Goal: Task Accomplishment & Management: Manage account settings

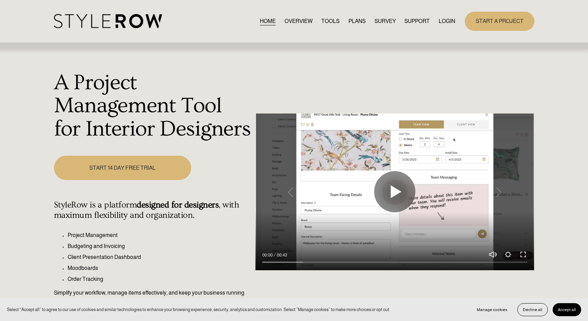
click at [446, 20] on link "LOGIN" at bounding box center [447, 20] width 16 height 9
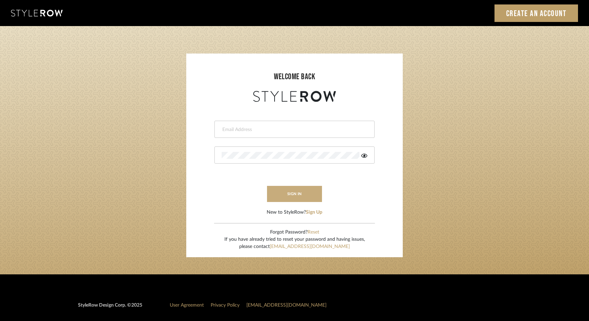
type input "elliotsaeidy@gmail.com"
click at [300, 197] on button "sign in" at bounding box center [294, 194] width 55 height 16
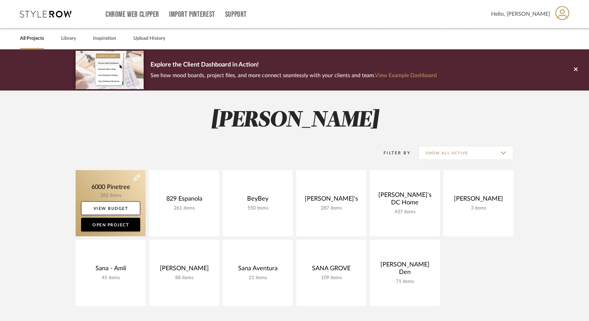
click at [108, 187] on link at bounding box center [111, 203] width 70 height 66
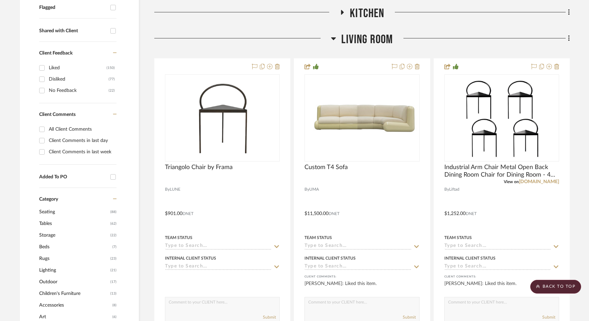
scroll to position [153, 0]
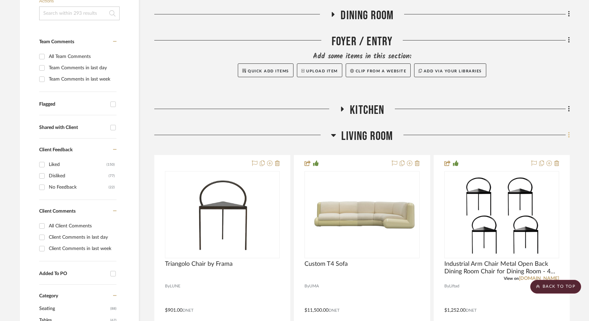
click at [569, 137] on icon at bounding box center [569, 136] width 2 height 8
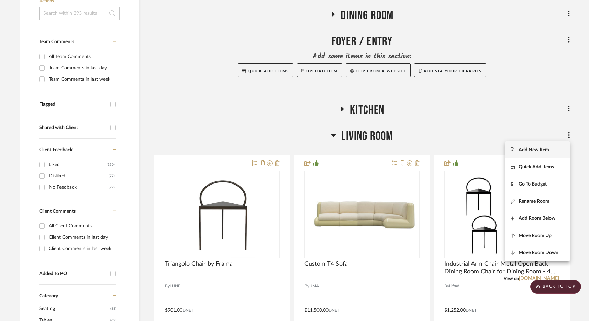
click at [533, 155] on button "Add New Item" at bounding box center [537, 149] width 65 height 17
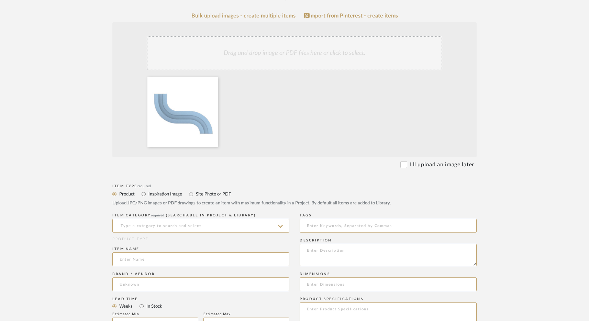
scroll to position [139, 0]
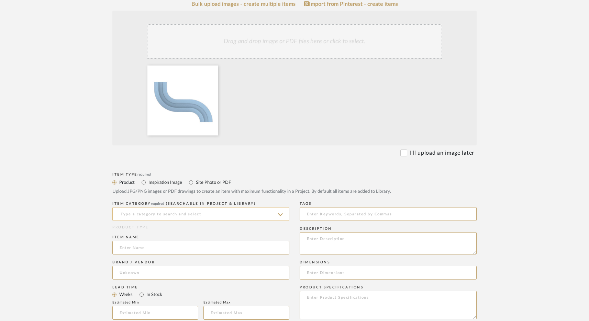
click at [126, 213] on input at bounding box center [200, 214] width 177 height 14
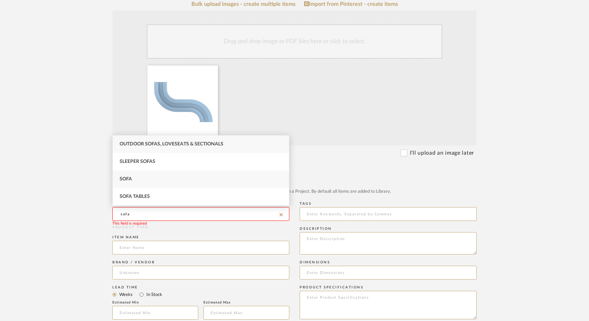
click at [142, 179] on div "Sofa" at bounding box center [201, 180] width 176 height 18
type input "Sofa"
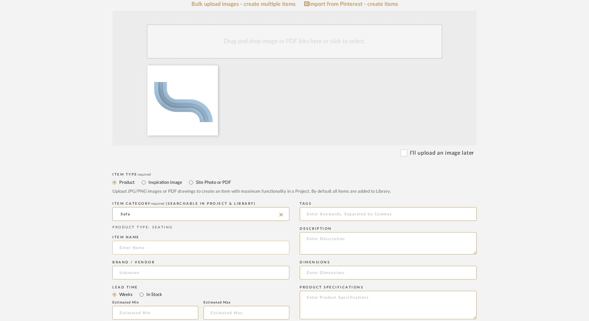
click at [137, 251] on input at bounding box center [200, 248] width 177 height 14
type input "O"
type input "C"
type input "Osaka Sofa"
click at [134, 273] on input at bounding box center [200, 273] width 177 height 14
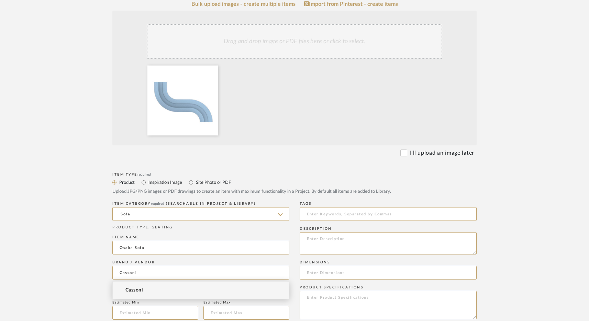
type input "Cassoni"
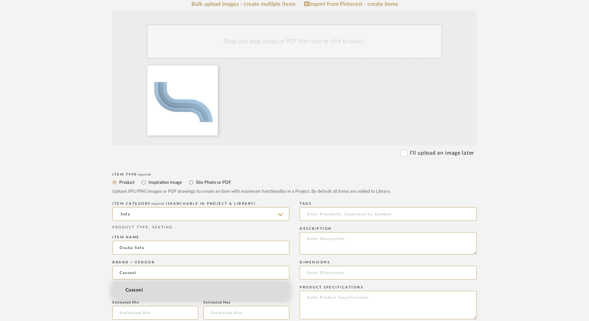
click at [155, 290] on mat-option "Cassoni" at bounding box center [201, 291] width 176 height 18
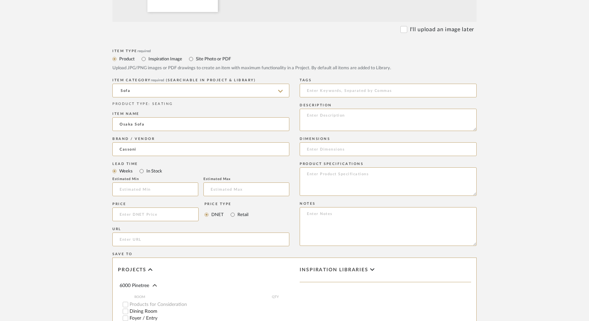
scroll to position [269, 0]
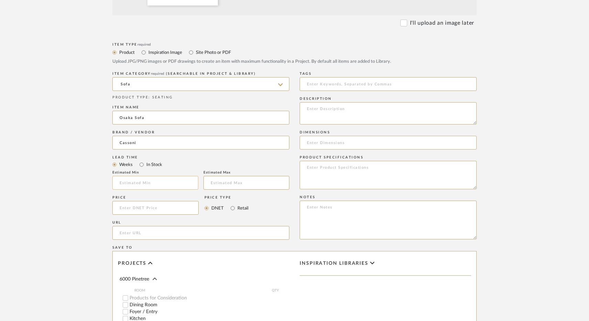
click at [153, 183] on input at bounding box center [155, 183] width 86 height 14
click at [129, 183] on input "16472" at bounding box center [155, 183] width 86 height 14
type input "16472"
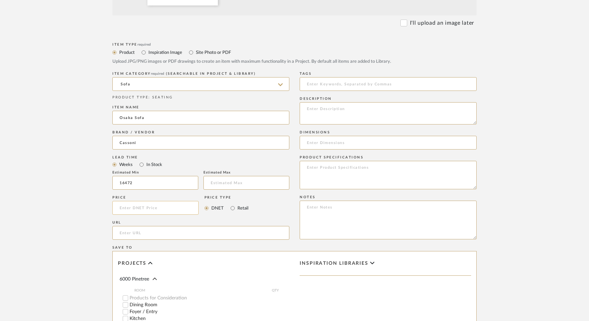
click at [128, 207] on input at bounding box center [155, 208] width 86 height 14
paste input "16472"
type input "$16,472.00"
click at [127, 183] on input "16472" at bounding box center [155, 183] width 86 height 14
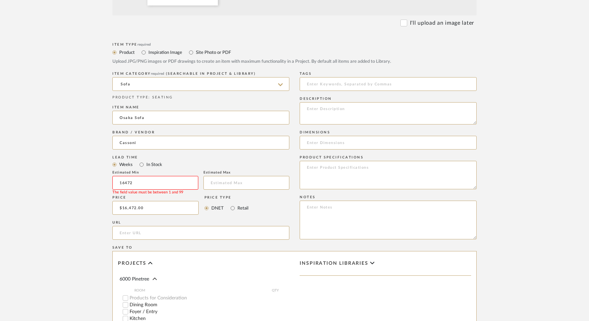
click at [127, 183] on input "16472" at bounding box center [155, 183] width 86 height 14
type input "14"
click at [236, 183] on input "text" at bounding box center [246, 183] width 86 height 14
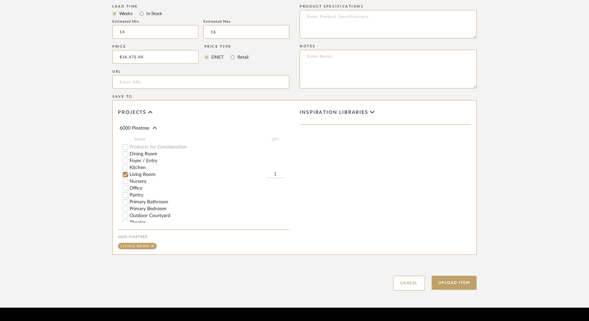
scroll to position [424, 0]
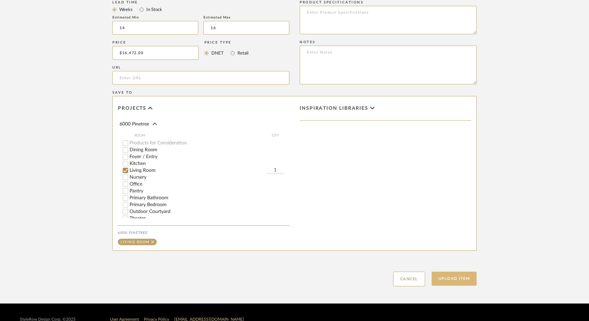
type input "16"
click at [457, 280] on button "Upload Item" at bounding box center [453, 279] width 45 height 14
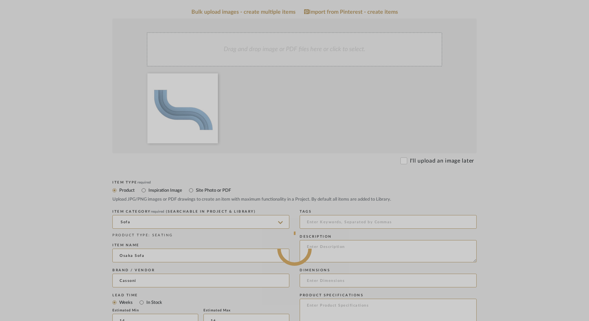
scroll to position [131, 0]
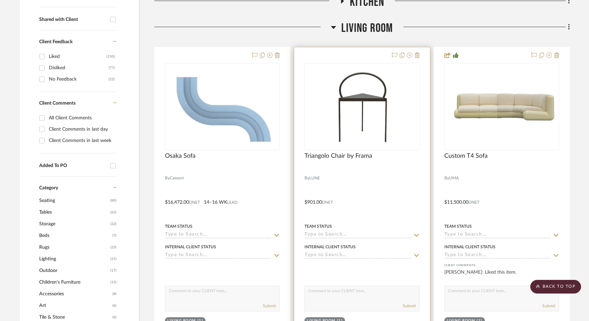
scroll to position [255, 0]
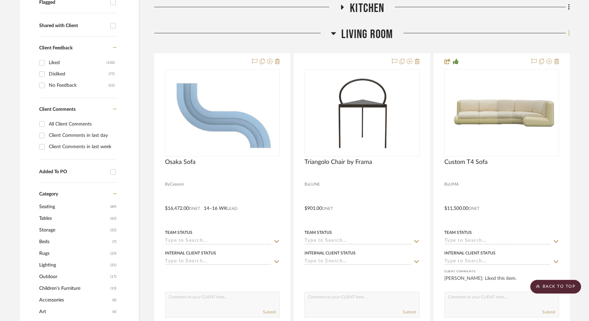
click at [567, 32] on fa-icon at bounding box center [567, 33] width 4 height 11
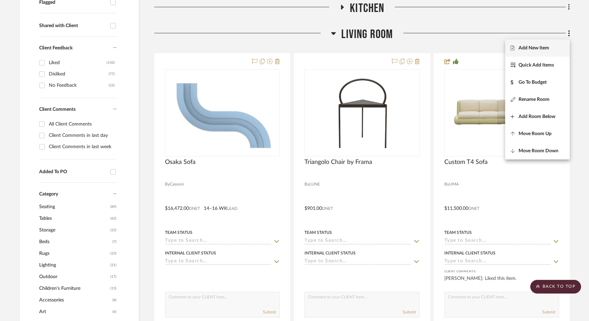
click at [542, 48] on span "Add New Item" at bounding box center [533, 48] width 31 height 6
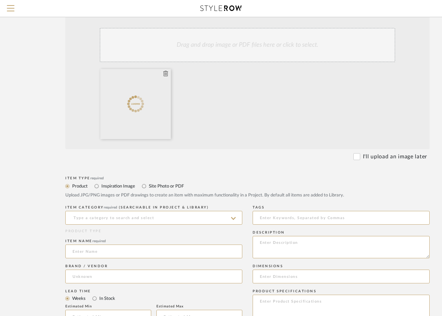
scroll to position [130, 0]
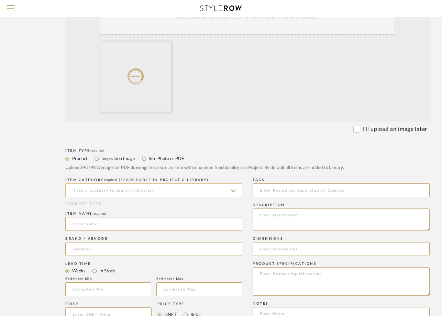
click at [90, 192] on input at bounding box center [153, 190] width 177 height 14
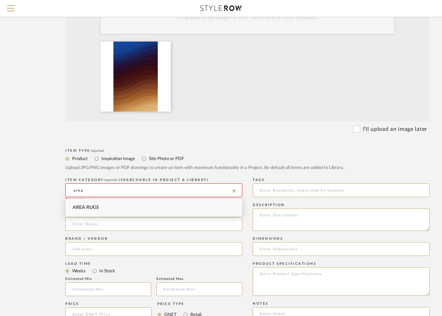
click at [109, 206] on div "Area Rugs" at bounding box center [154, 208] width 176 height 18
type input "Area Rugs"
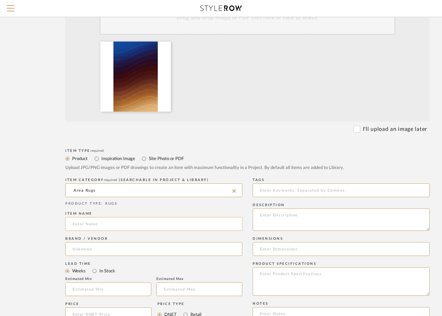
click at [94, 224] on input at bounding box center [153, 224] width 177 height 14
type input "Custom [PERSON_NAME] Area Rug"
click at [130, 246] on input at bounding box center [153, 249] width 177 height 14
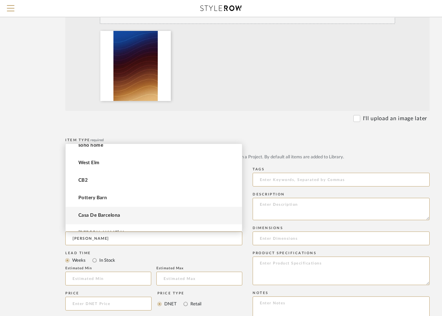
scroll to position [0, 0]
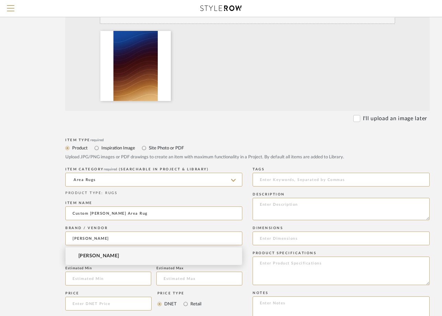
click at [110, 256] on mat-option "[PERSON_NAME]" at bounding box center [154, 256] width 176 height 18
type input "[PERSON_NAME]"
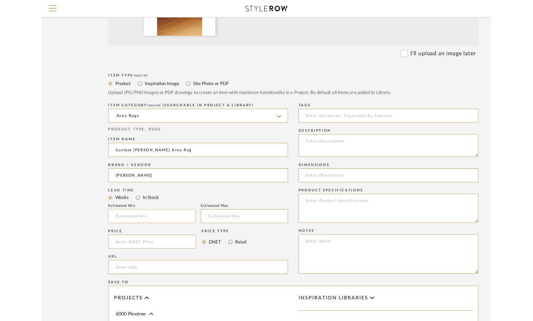
scroll to position [214, 0]
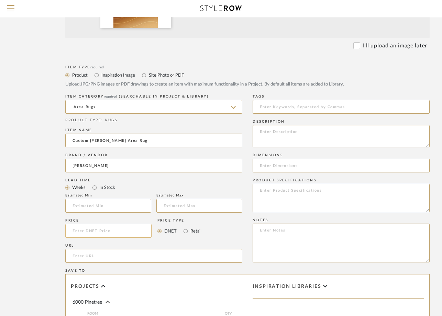
click at [100, 229] on input at bounding box center [108, 231] width 86 height 14
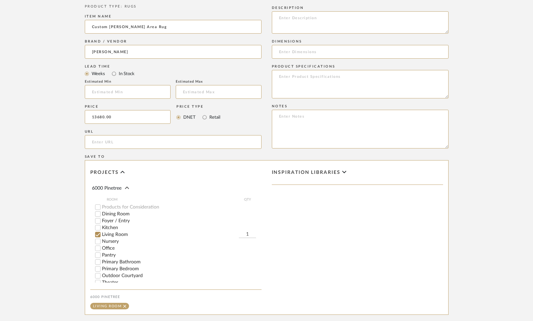
scroll to position [439, 0]
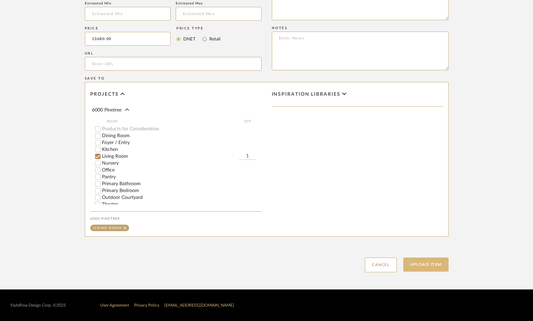
type input "$13,680.00"
click at [423, 265] on button "Upload Item" at bounding box center [426, 265] width 45 height 14
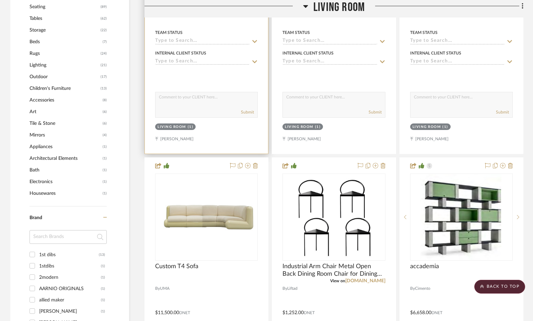
scroll to position [456, 0]
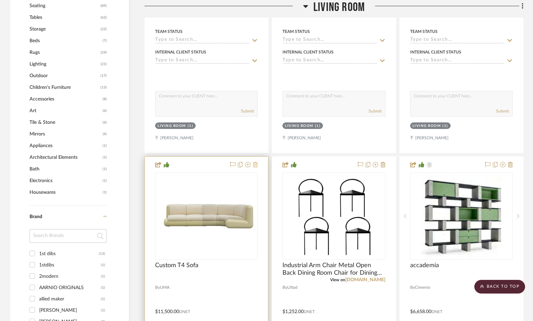
click at [256, 163] on icon at bounding box center [255, 164] width 5 height 5
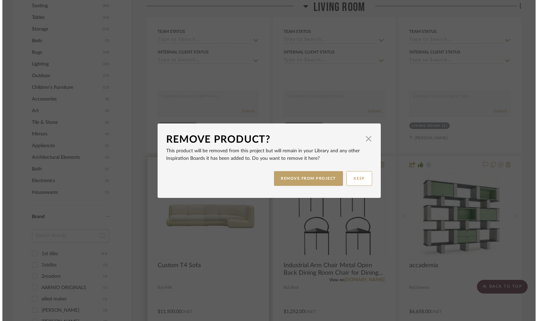
scroll to position [0, 0]
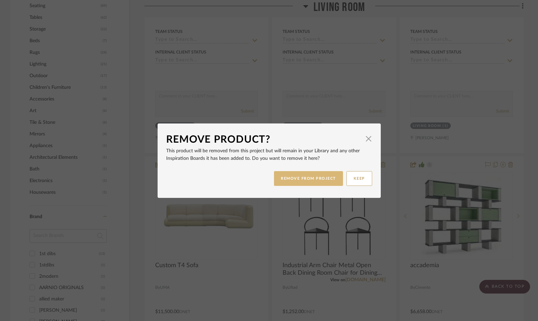
click at [304, 180] on button "REMOVE FROM PROJECT" at bounding box center [308, 178] width 69 height 15
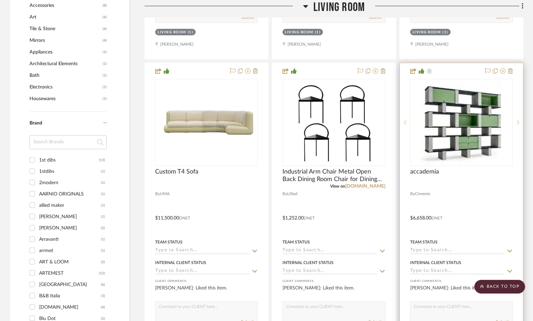
scroll to position [570, 0]
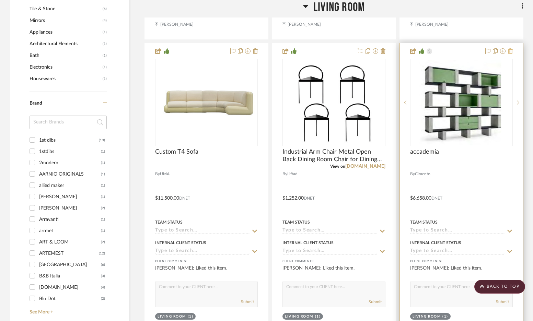
click at [510, 54] on icon at bounding box center [510, 50] width 5 height 5
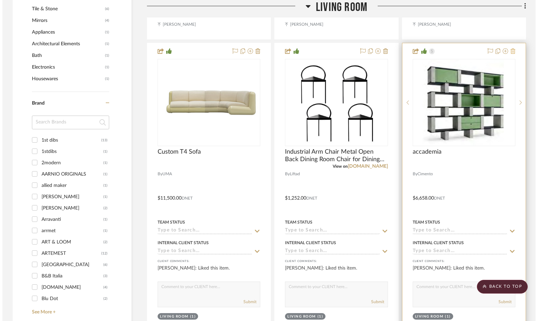
scroll to position [0, 0]
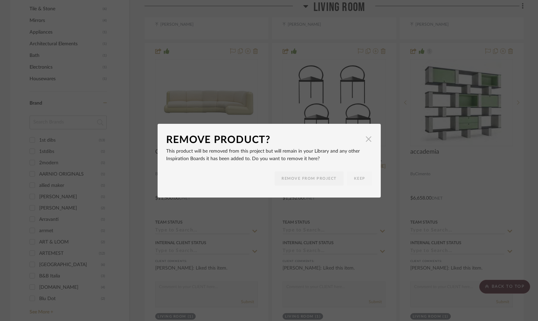
click at [366, 142] on span "button" at bounding box center [369, 140] width 14 height 14
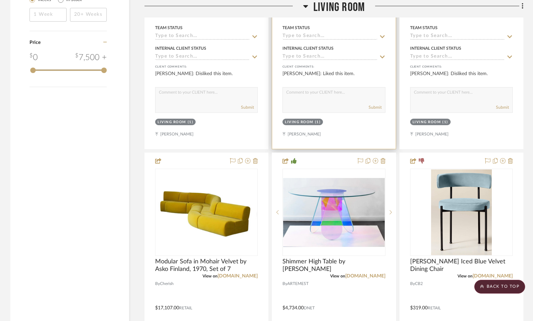
scroll to position [1080, 0]
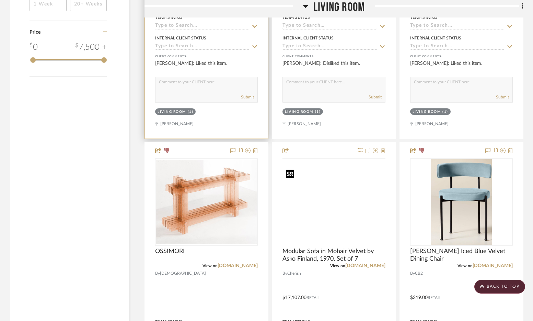
drag, startPoint x: 332, startPoint y: 216, endPoint x: 208, endPoint y: 80, distance: 184.0
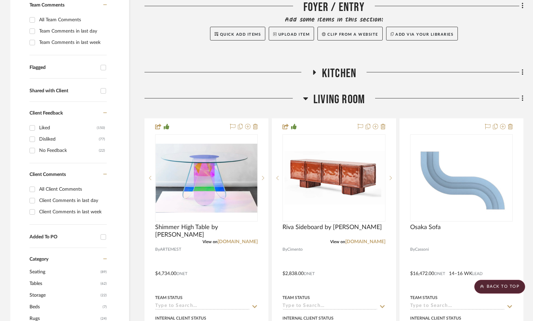
scroll to position [171, 0]
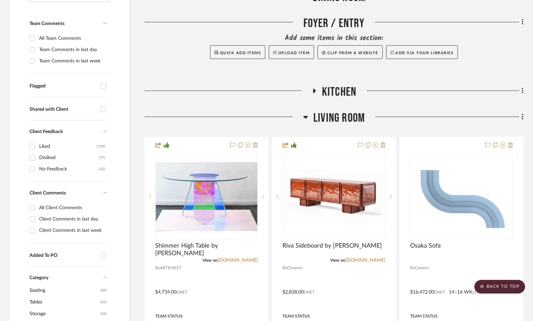
drag, startPoint x: 232, startPoint y: 257, endPoint x: 465, endPoint y: 7, distance: 341.2
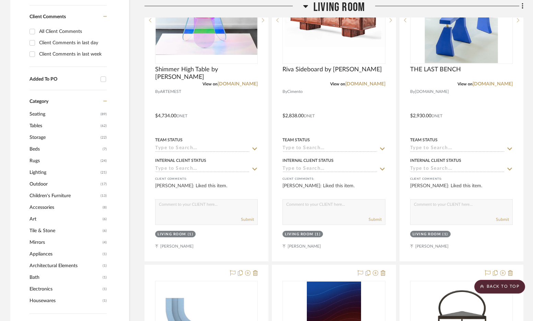
scroll to position [306, 0]
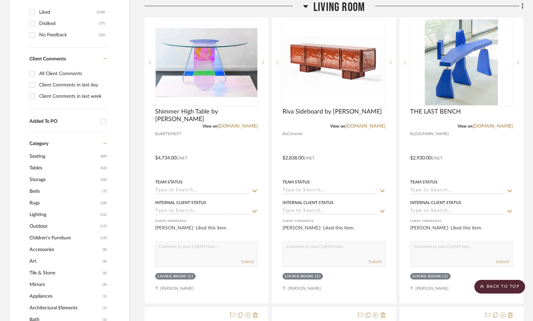
drag, startPoint x: 449, startPoint y: 28, endPoint x: 303, endPoint y: 6, distance: 147.9
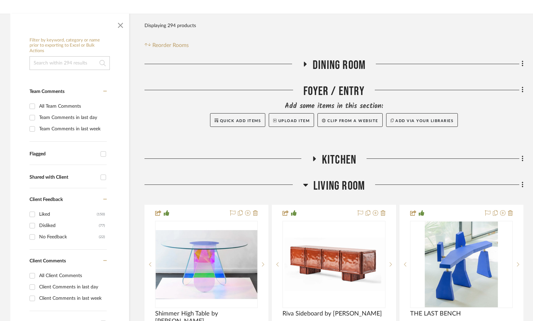
scroll to position [112, 0]
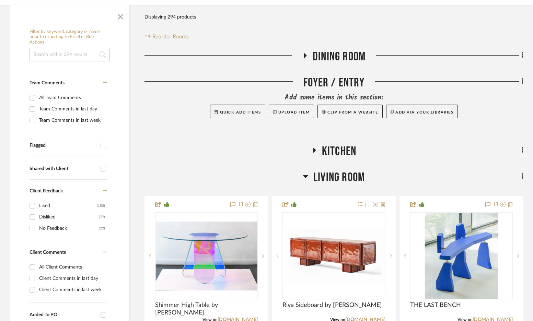
click at [523, 178] on icon at bounding box center [523, 177] width 2 height 8
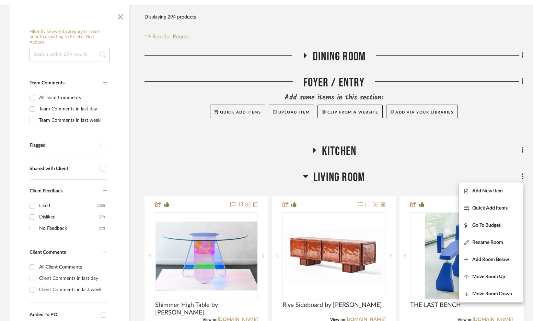
click at [488, 192] on span "Add New Item" at bounding box center [488, 191] width 31 height 6
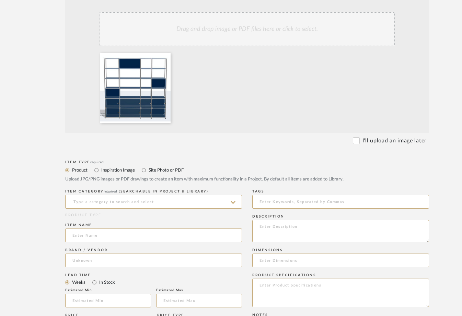
scroll to position [159, 0]
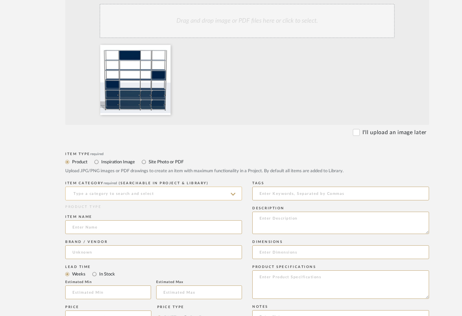
click at [123, 192] on input at bounding box center [153, 194] width 177 height 14
type input "c"
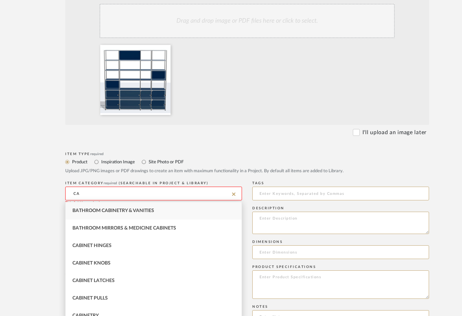
type input "C"
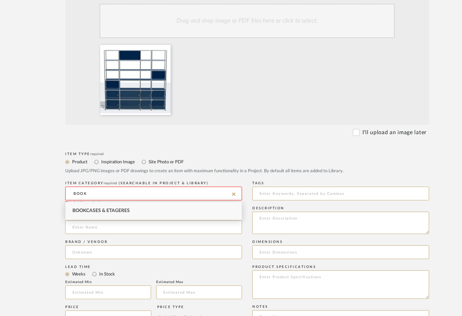
click at [145, 209] on div "Bookcases & Etageres" at bounding box center [154, 211] width 176 height 18
type input "Bookcases & Etageres"
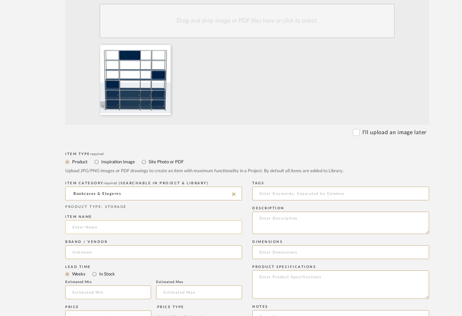
click at [111, 227] on input at bounding box center [153, 227] width 177 height 14
type input "U"
click at [73, 228] on input "USM" at bounding box center [153, 227] width 177 height 14
click at [111, 225] on input "Custom USM" at bounding box center [153, 227] width 177 height 14
click at [116, 228] on input "Custom USM" at bounding box center [153, 227] width 177 height 14
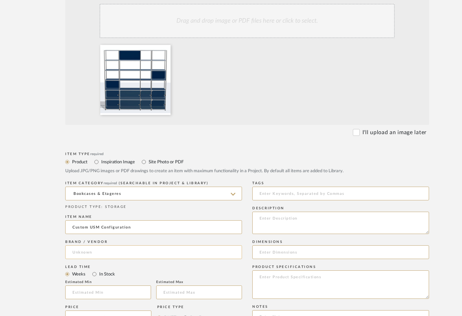
type input "Custom USM Configuration"
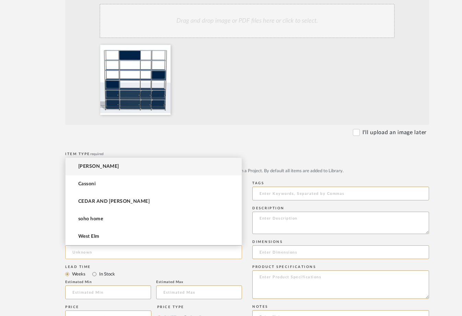
click at [107, 254] on input at bounding box center [153, 253] width 177 height 14
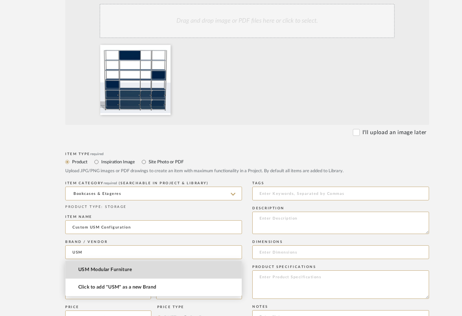
click at [103, 272] on span "USM Modular Furniture" at bounding box center [105, 270] width 54 height 6
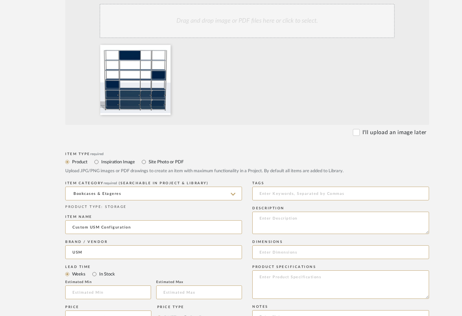
type input "USM Modular Furniture"
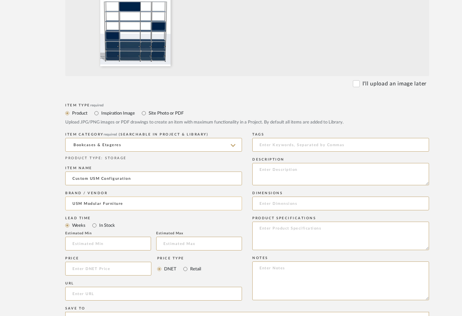
scroll to position [219, 0]
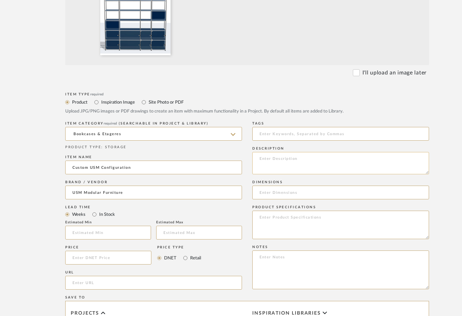
click at [276, 164] on textarea at bounding box center [340, 163] width 177 height 22
type textarea "Ordered through curated art"
click at [117, 261] on input at bounding box center [108, 258] width 86 height 14
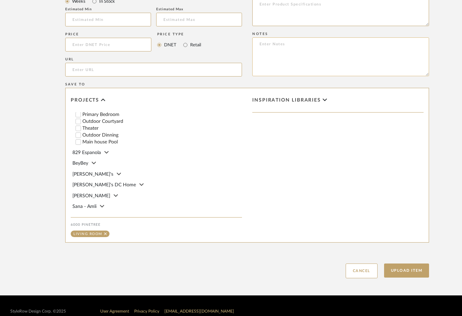
scroll to position [444, 0]
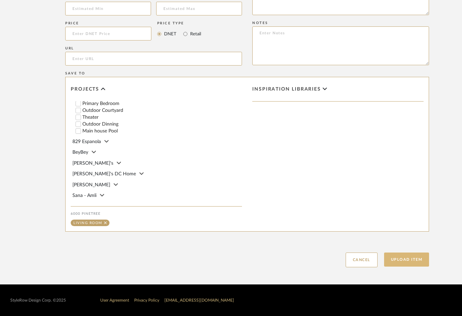
click at [408, 262] on button "Upload Item" at bounding box center [406, 260] width 45 height 14
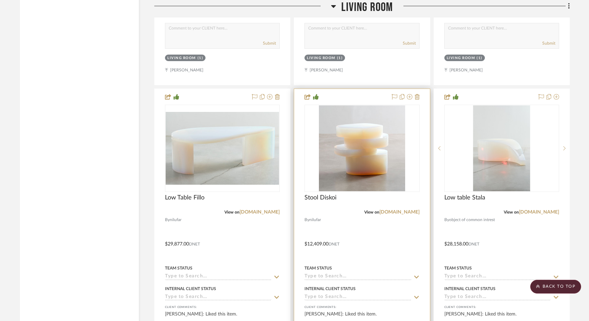
scroll to position [1743, 0]
click at [418, 95] on icon at bounding box center [416, 96] width 5 height 5
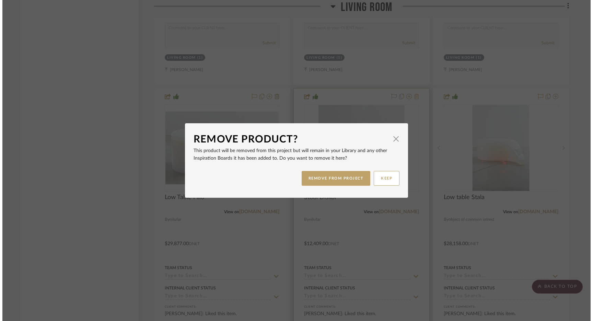
scroll to position [0, 0]
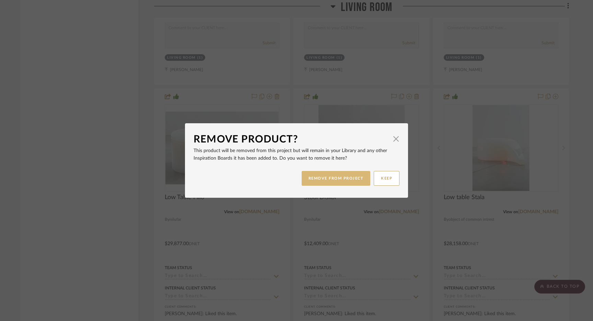
click at [333, 177] on button "REMOVE FROM PROJECT" at bounding box center [336, 178] width 69 height 15
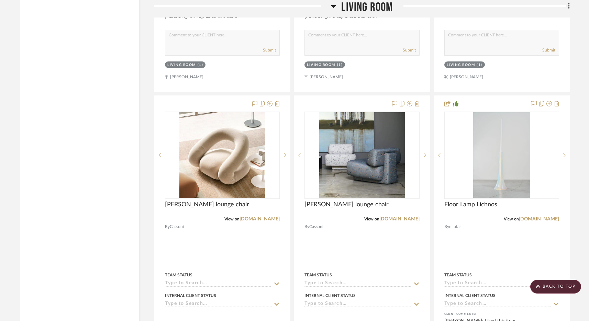
scroll to position [2558, 0]
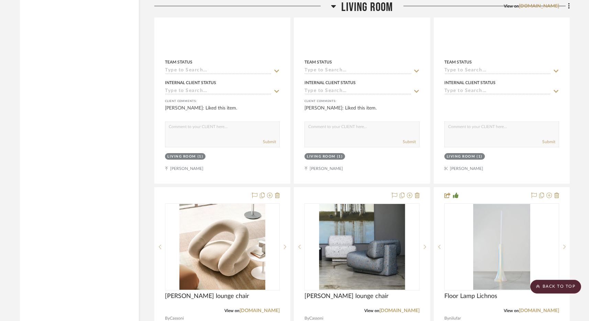
click at [342, 8] on span "Living Room" at bounding box center [367, 7] width 52 height 15
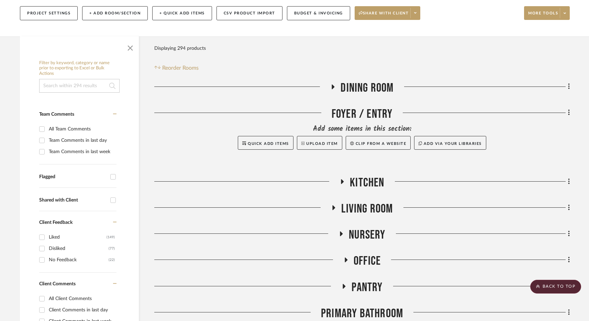
scroll to position [61, 0]
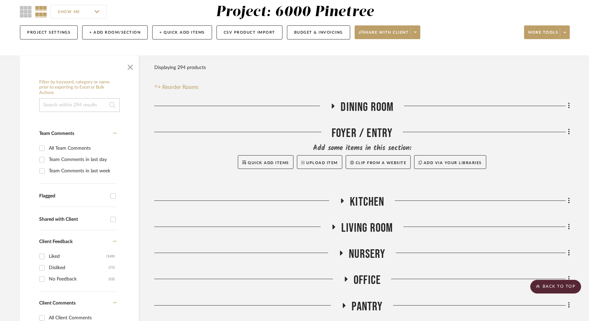
click at [368, 100] on span "Dining Room" at bounding box center [366, 107] width 53 height 15
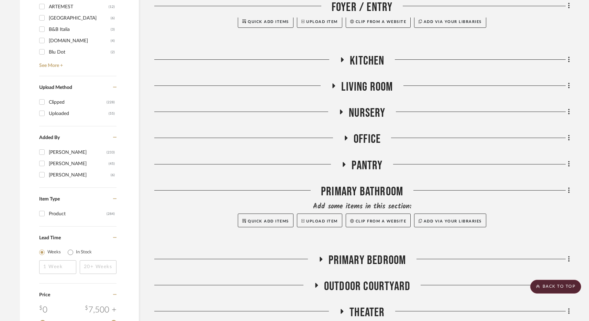
scroll to position [827, 0]
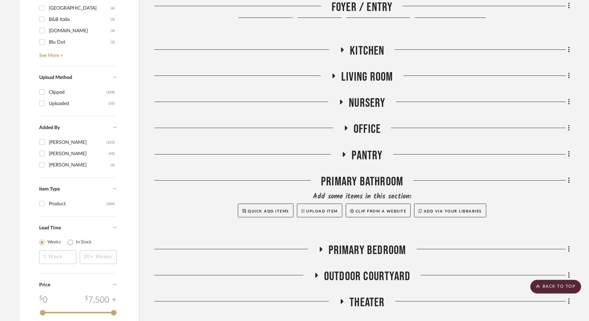
click at [371, 130] on span "Office" at bounding box center [366, 129] width 27 height 15
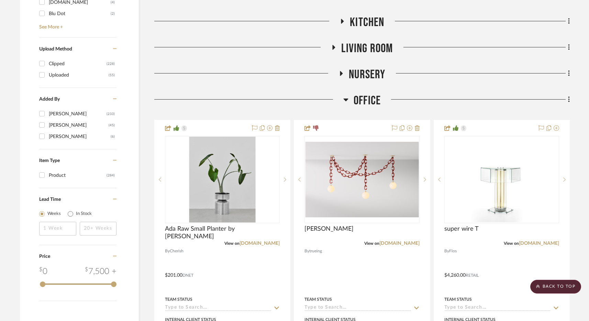
scroll to position [847, 0]
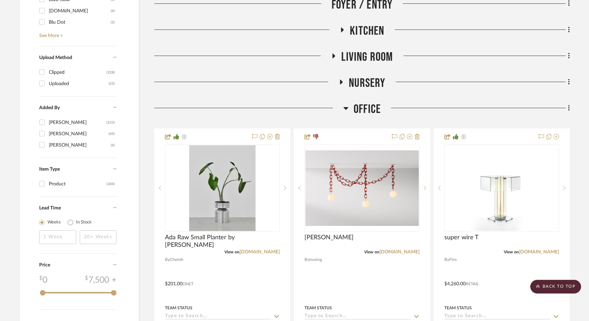
click at [570, 107] on div "Filter by keyword, category or name prior to exporting to Excel or Bulk Actions…" at bounding box center [294, 292] width 569 height 2044
click at [568, 107] on icon at bounding box center [568, 108] width 1 height 6
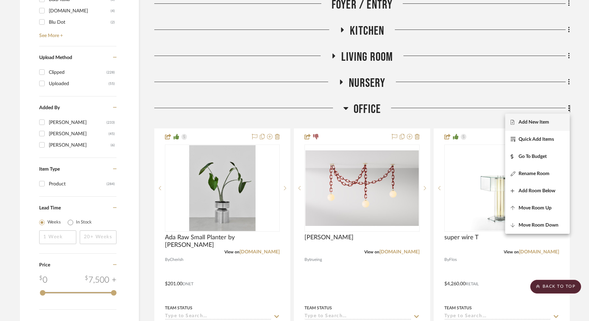
click at [545, 128] on button "Add New Item" at bounding box center [537, 122] width 65 height 17
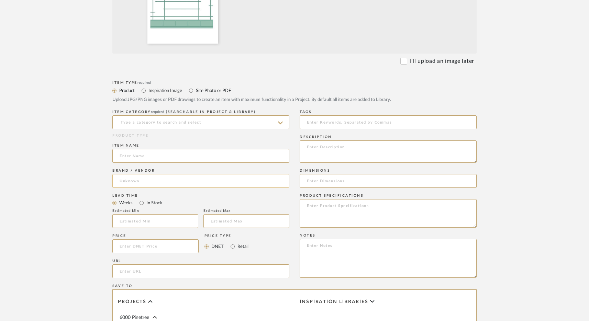
scroll to position [232, 0]
click at [183, 122] on input at bounding box center [200, 121] width 177 height 14
click at [159, 141] on span "Bookcases & Etageres" at bounding box center [148, 138] width 57 height 5
type input "Bookcases & Etageres"
click at [152, 159] on input at bounding box center [200, 155] width 177 height 14
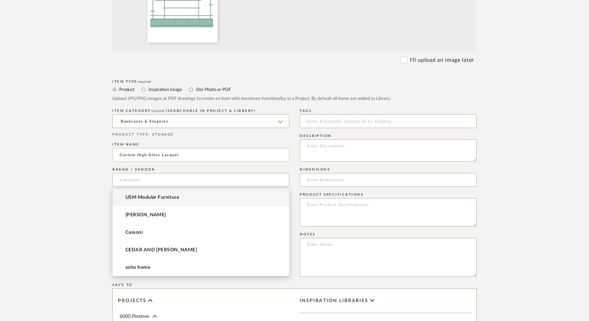
click at [191, 154] on input "Custom High Gloss Lacquer" at bounding box center [200, 155] width 177 height 14
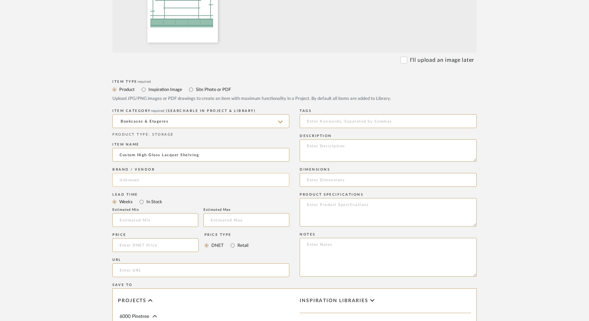
type input "Custom High Gloss Lacquer Shelving"
click at [151, 178] on input at bounding box center [200, 180] width 177 height 14
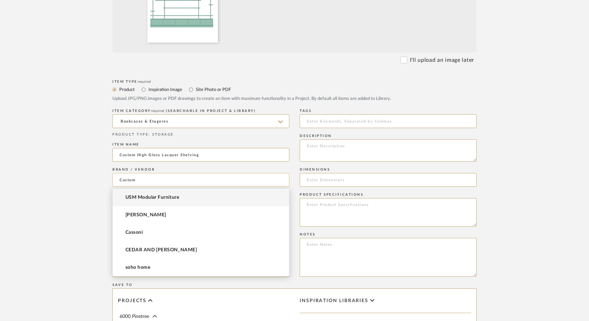
click at [123, 178] on input "Custom" at bounding box center [200, 180] width 177 height 14
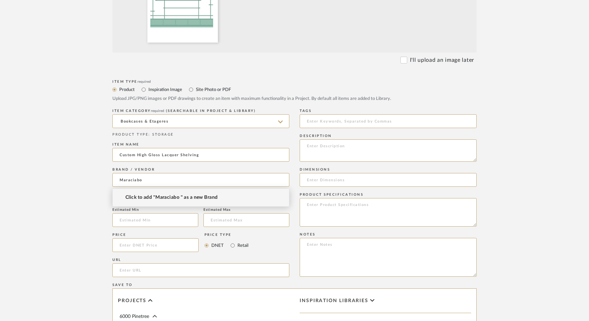
type input "Maraciabo"
click at [181, 197] on span "Click to add "Maraciabo " as a new Brand" at bounding box center [171, 198] width 92 height 6
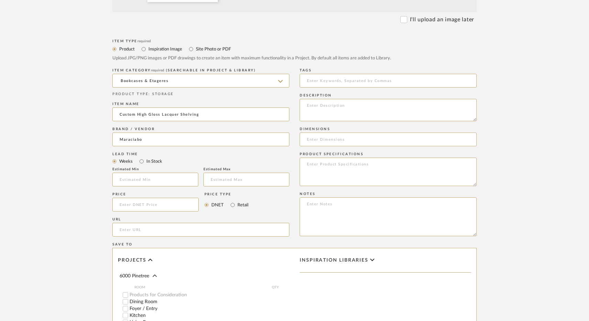
scroll to position [276, 0]
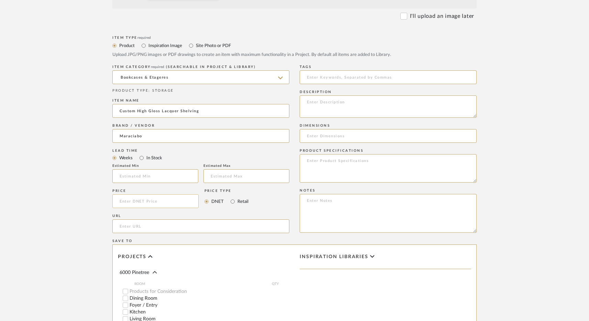
click at [163, 204] on input at bounding box center [155, 201] width 86 height 14
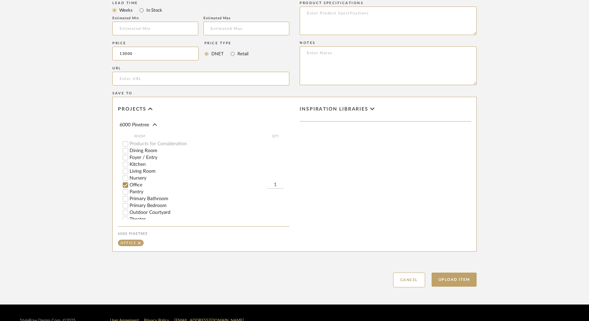
scroll to position [439, 0]
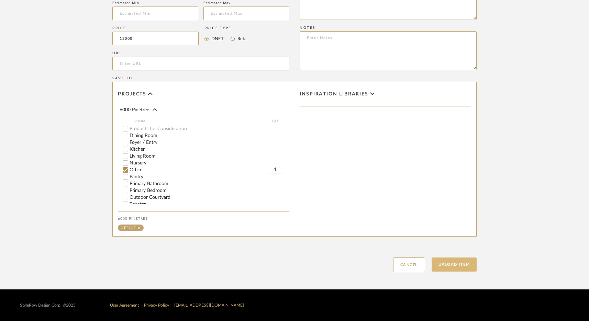
type input "$13,000.00"
click at [451, 263] on button "Upload Item" at bounding box center [453, 265] width 45 height 14
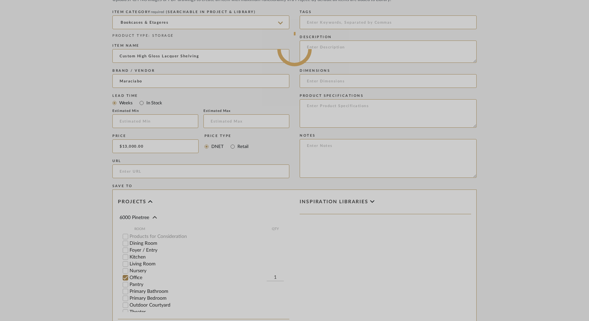
scroll to position [264, 0]
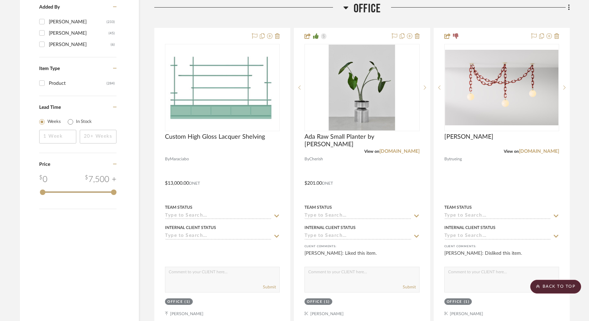
scroll to position [948, 0]
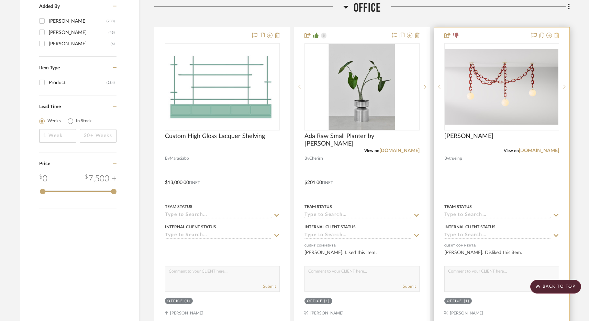
click at [557, 36] on icon at bounding box center [556, 35] width 5 height 5
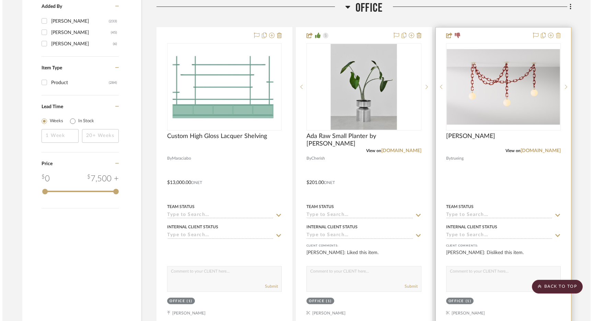
scroll to position [0, 0]
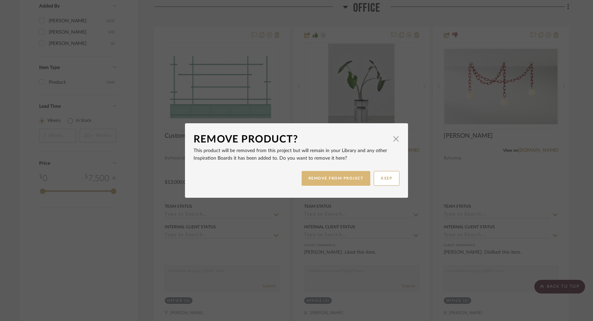
click at [355, 177] on button "REMOVE FROM PROJECT" at bounding box center [336, 178] width 69 height 15
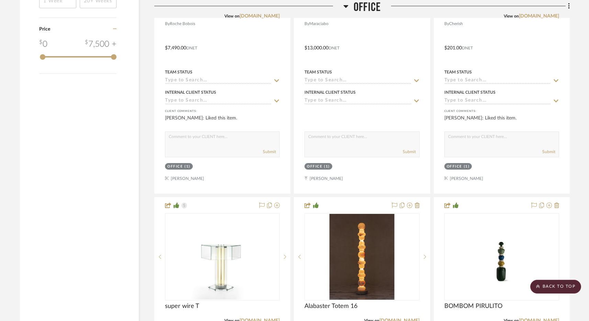
scroll to position [1079, 0]
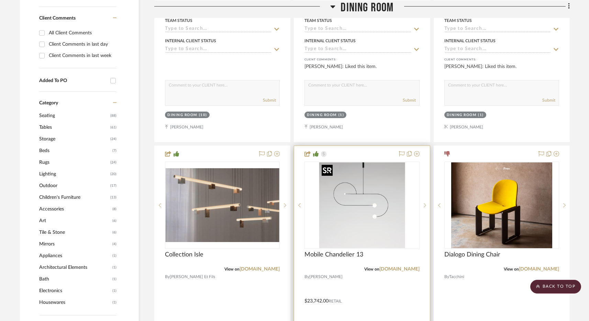
scroll to position [90, 0]
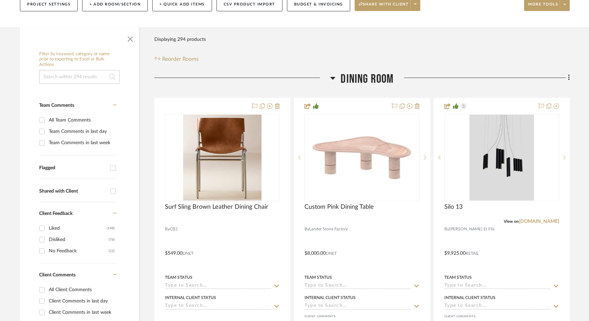
click at [361, 76] on span "Dining Room" at bounding box center [366, 79] width 53 height 15
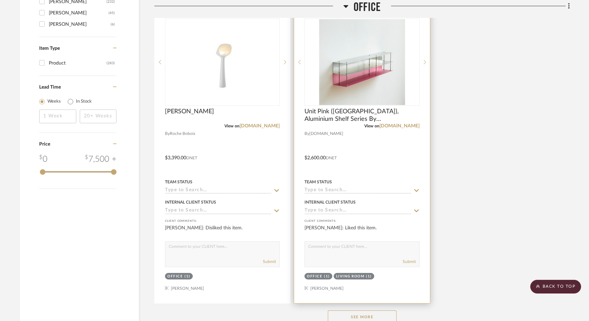
scroll to position [1072, 0]
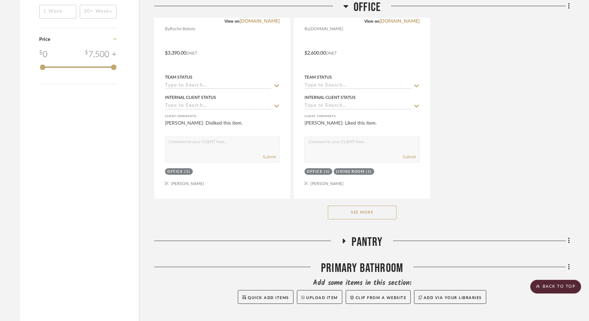
click at [354, 213] on button "See More" at bounding box center [362, 213] width 69 height 14
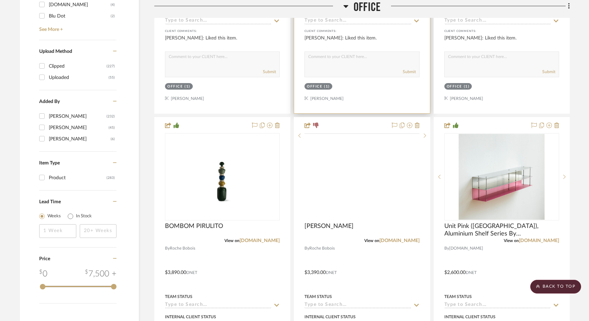
scroll to position [885, 0]
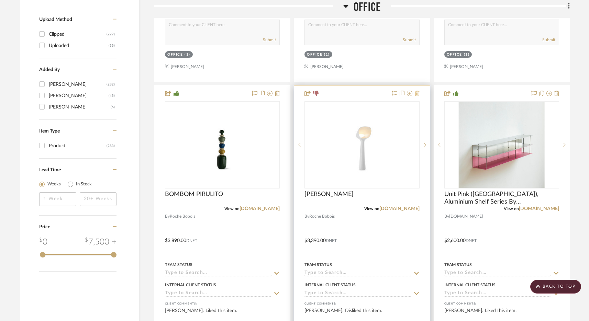
click at [417, 94] on icon at bounding box center [416, 93] width 5 height 5
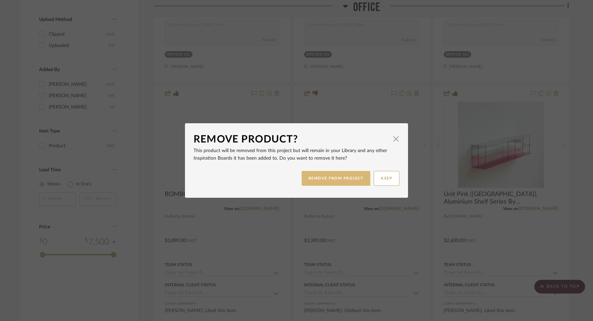
click at [352, 178] on button "REMOVE FROM PROJECT" at bounding box center [336, 178] width 69 height 15
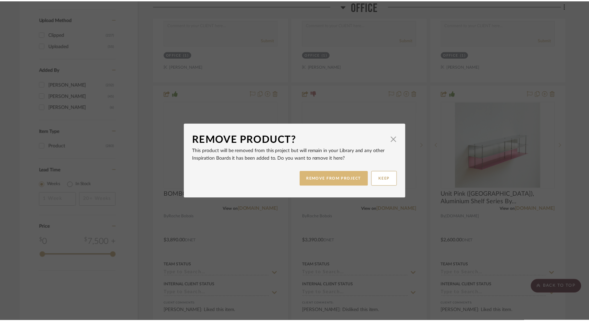
scroll to position [885, 0]
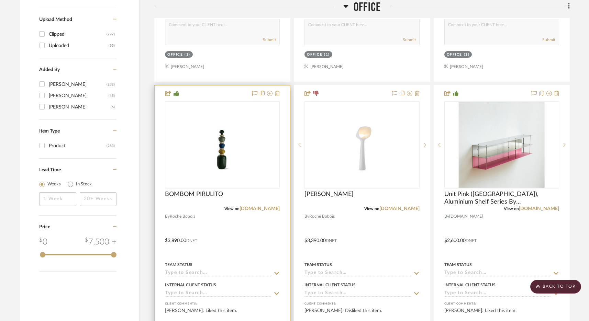
click at [279, 93] on icon at bounding box center [277, 93] width 5 height 5
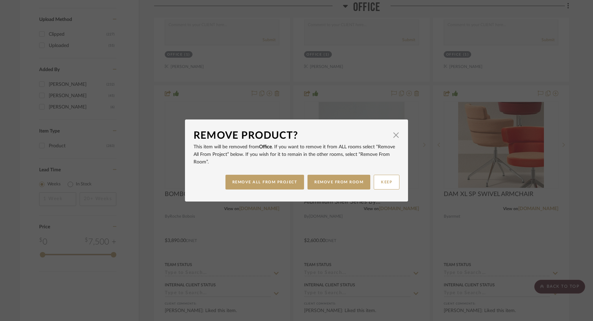
click at [397, 136] on dialog-content "Remove Product? × This item will be removed from Office . If you want to remove…" at bounding box center [296, 161] width 223 height 82
click at [264, 184] on button "REMOVE ALL FROM PROJECT" at bounding box center [265, 182] width 79 height 15
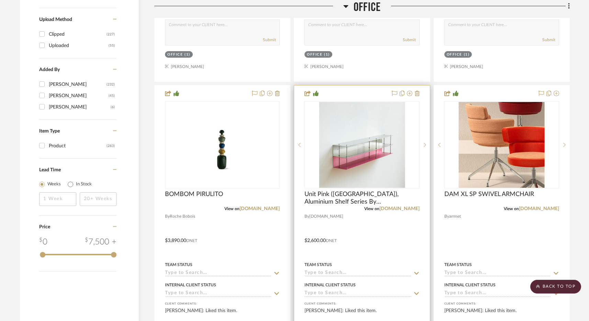
scroll to position [898, 0]
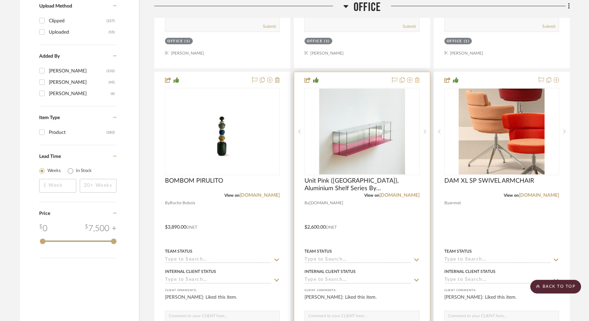
click at [417, 81] on icon at bounding box center [416, 79] width 5 height 5
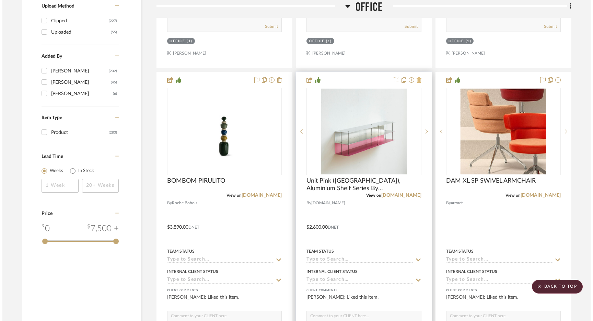
scroll to position [0, 0]
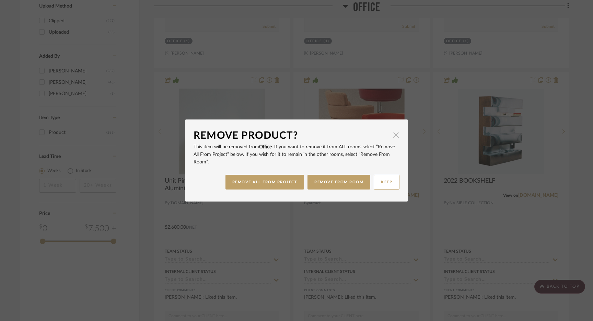
click at [391, 134] on span "button" at bounding box center [396, 135] width 14 height 14
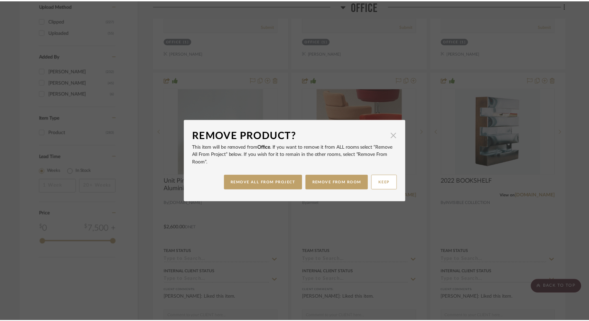
scroll to position [898, 0]
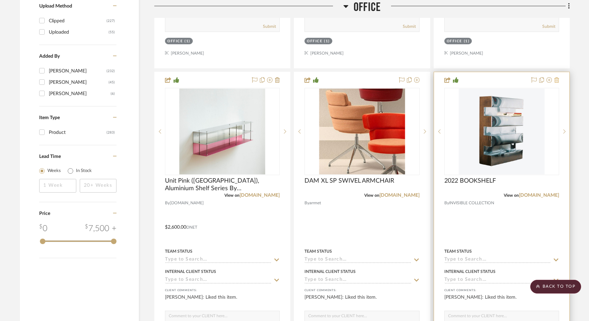
click at [557, 80] on icon at bounding box center [556, 79] width 5 height 5
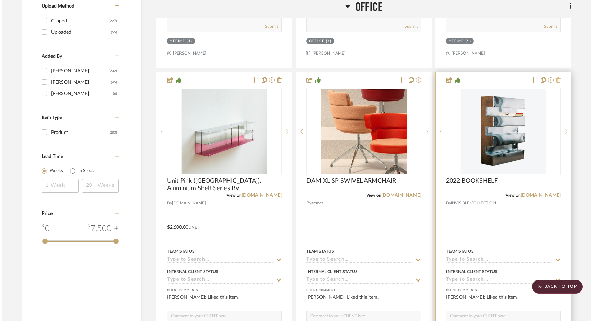
scroll to position [0, 0]
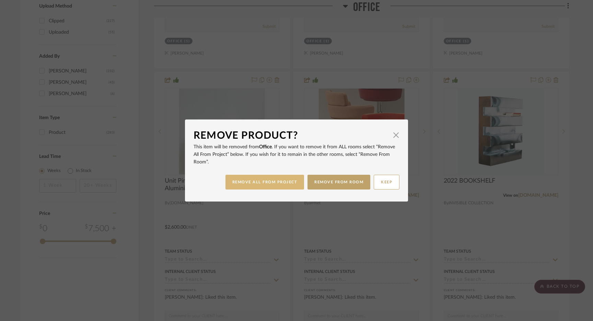
click at [289, 181] on button "REMOVE ALL FROM PROJECT" at bounding box center [265, 182] width 79 height 15
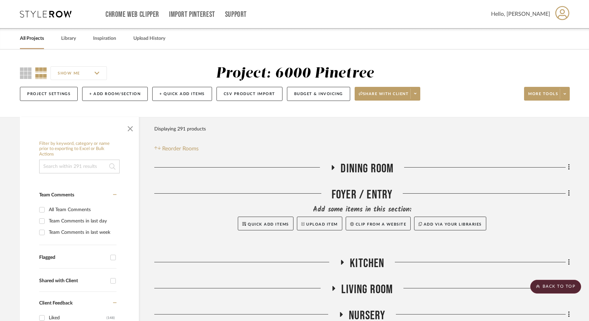
scroll to position [247, 0]
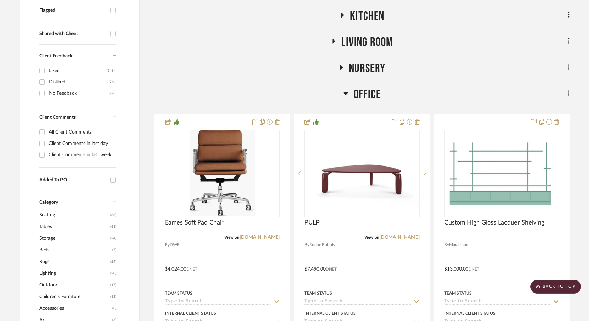
click at [364, 96] on span "Office" at bounding box center [366, 94] width 27 height 15
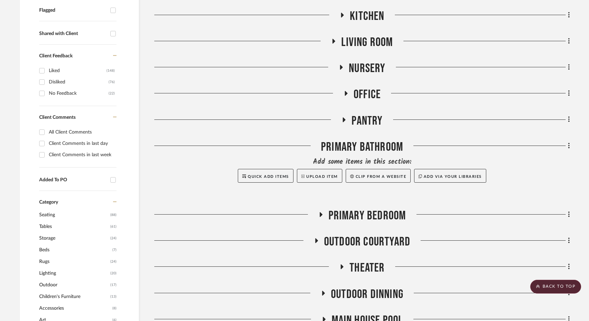
click at [369, 70] on span "Nursery" at bounding box center [367, 68] width 36 height 15
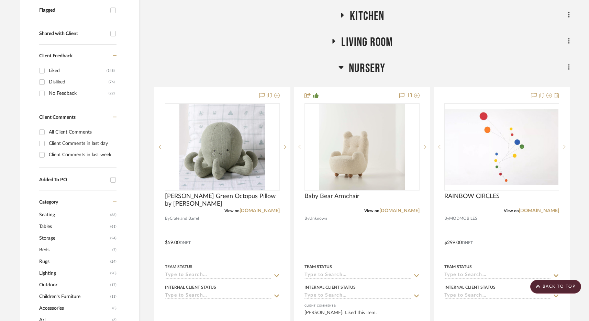
click at [369, 70] on span "Nursery" at bounding box center [367, 68] width 36 height 15
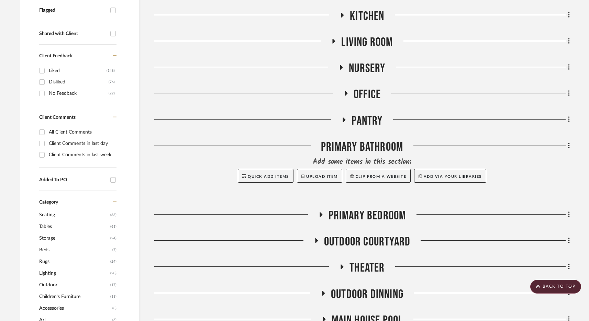
click at [358, 44] on span "Living Room" at bounding box center [367, 42] width 52 height 15
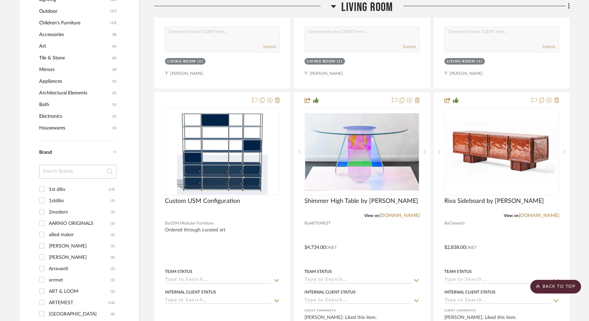
scroll to position [579, 0]
